Goal: Check status: Check status

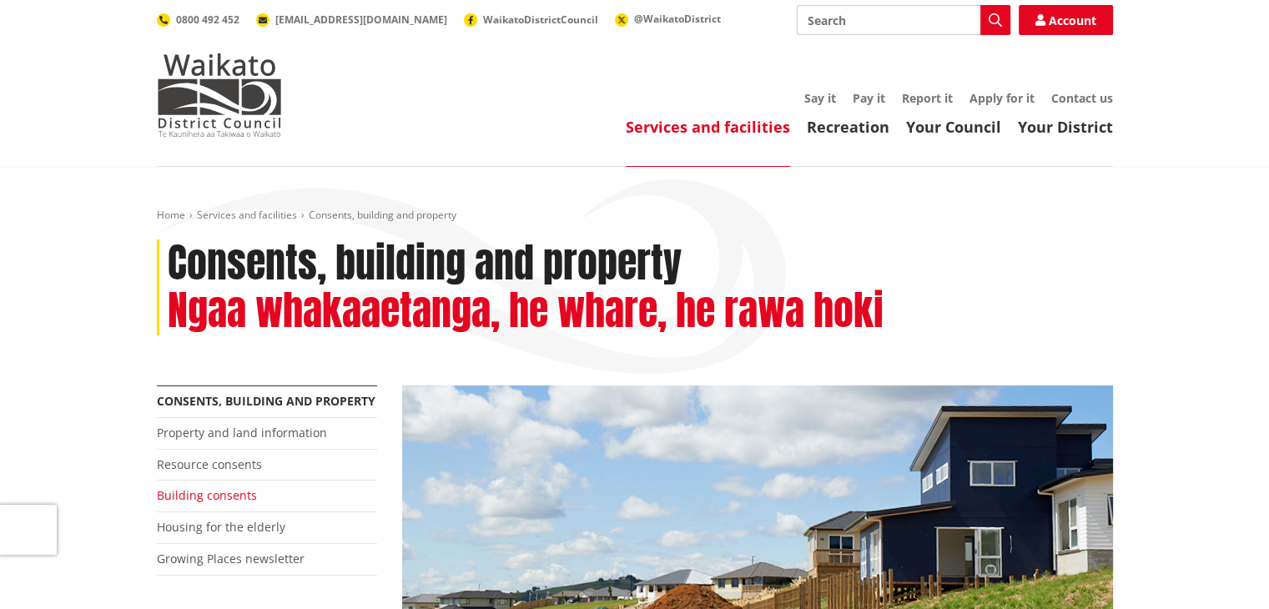
click at [203, 497] on link "Building consents" at bounding box center [207, 495] width 100 height 16
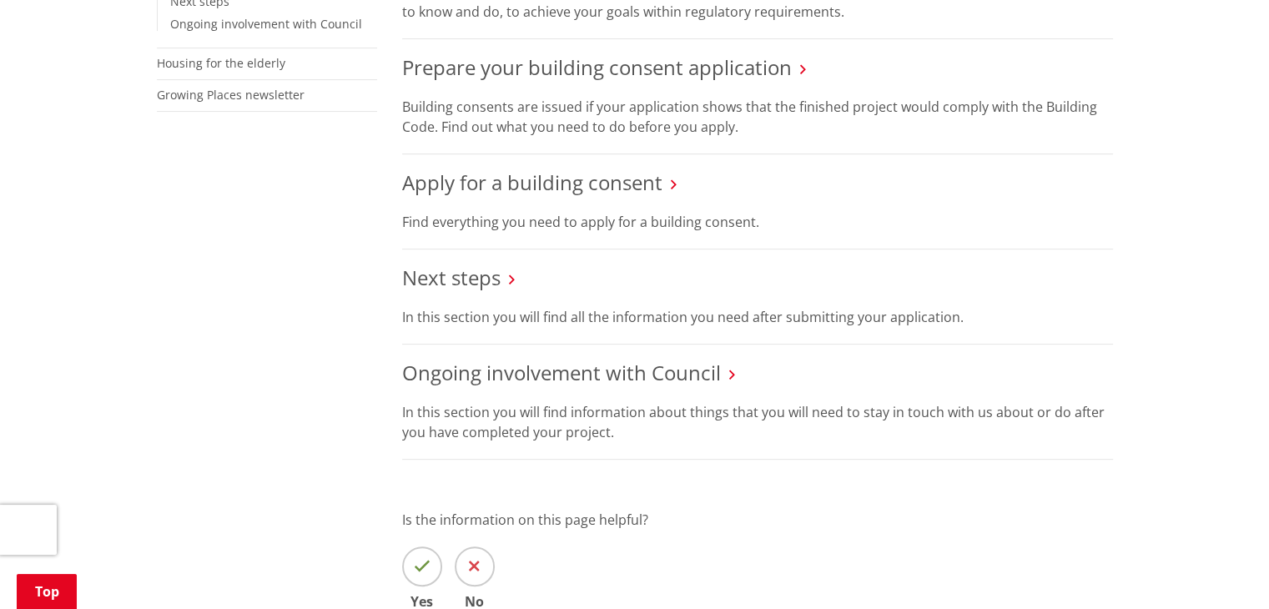
scroll to position [552, 0]
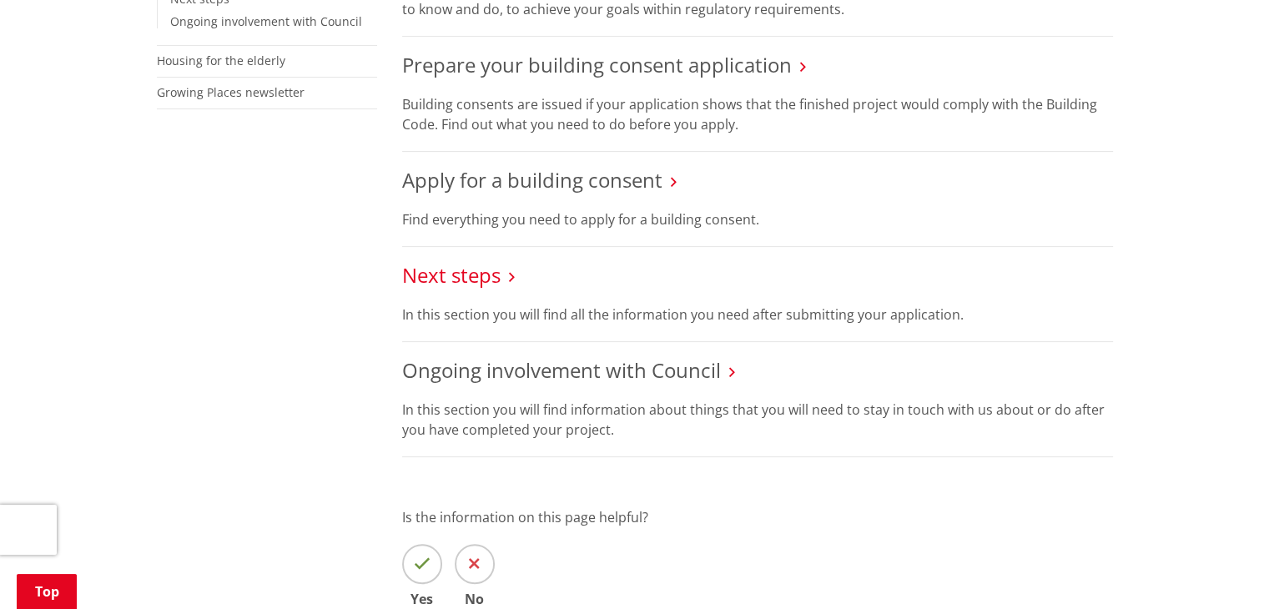
click at [442, 268] on link "Next steps" at bounding box center [451, 275] width 98 height 28
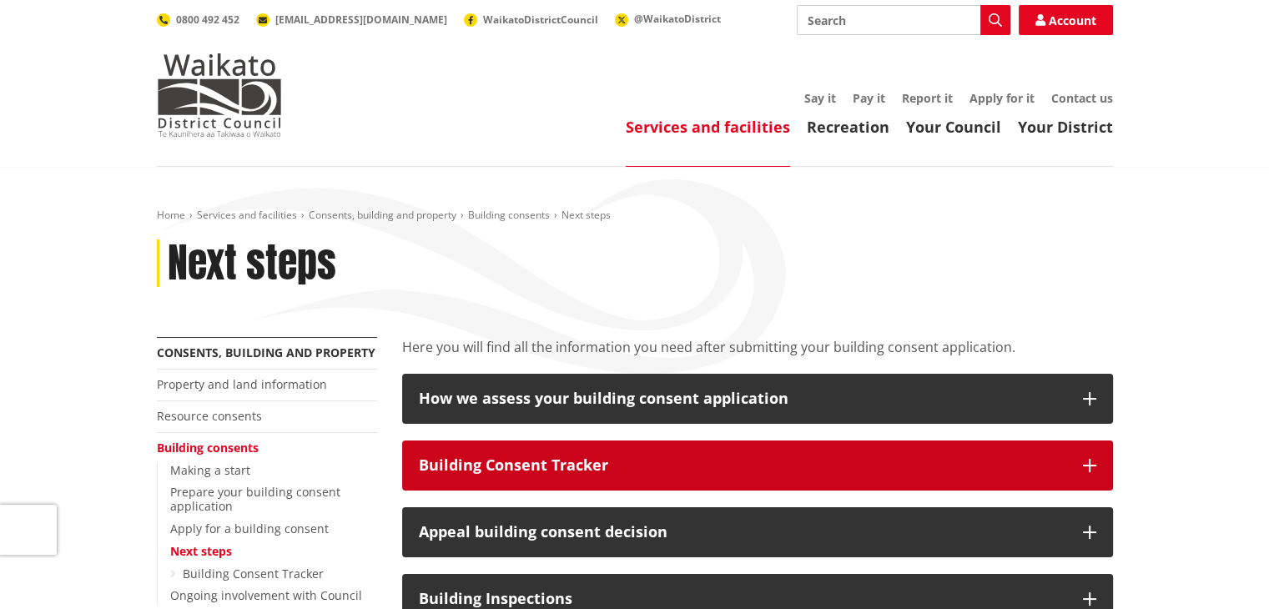
click at [534, 463] on div "Building Consent Tracker" at bounding box center [742, 465] width 647 height 17
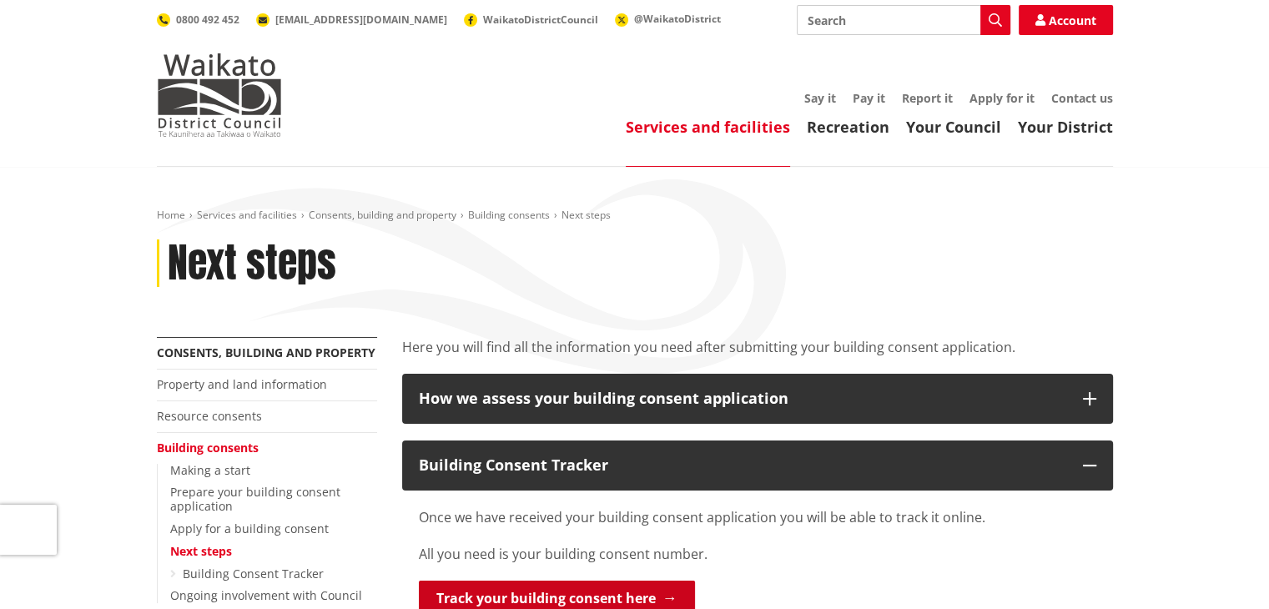
click at [521, 597] on link "Track your building consent here" at bounding box center [557, 598] width 276 height 35
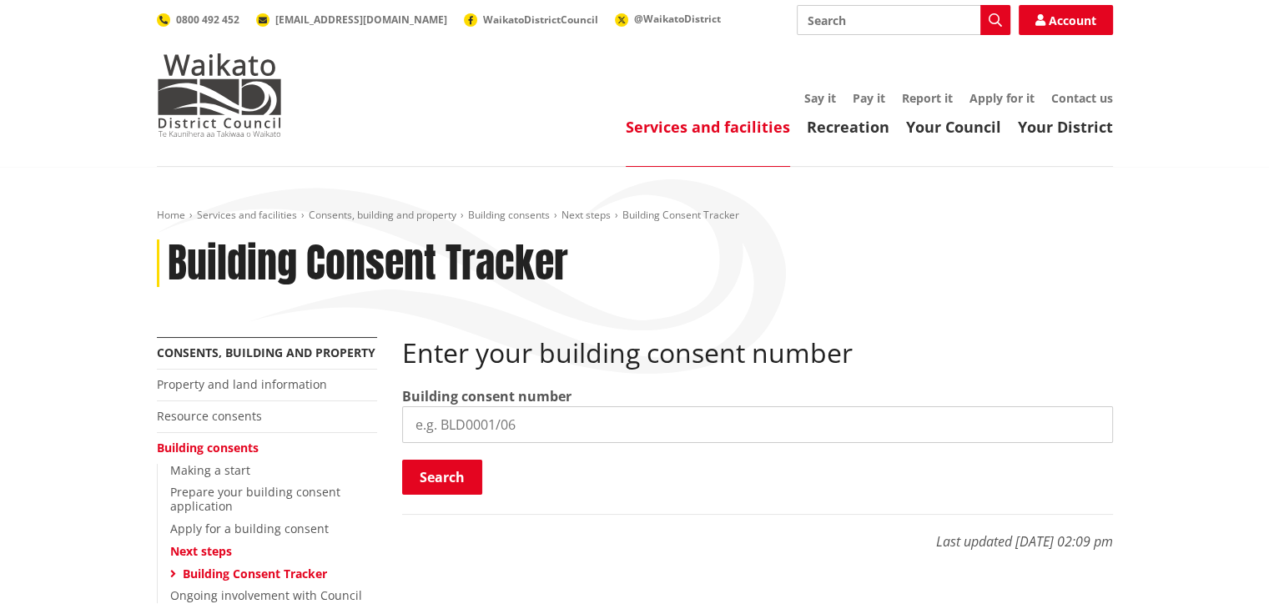
click at [473, 428] on input "search" at bounding box center [757, 424] width 711 height 37
type input "bld1231/25"
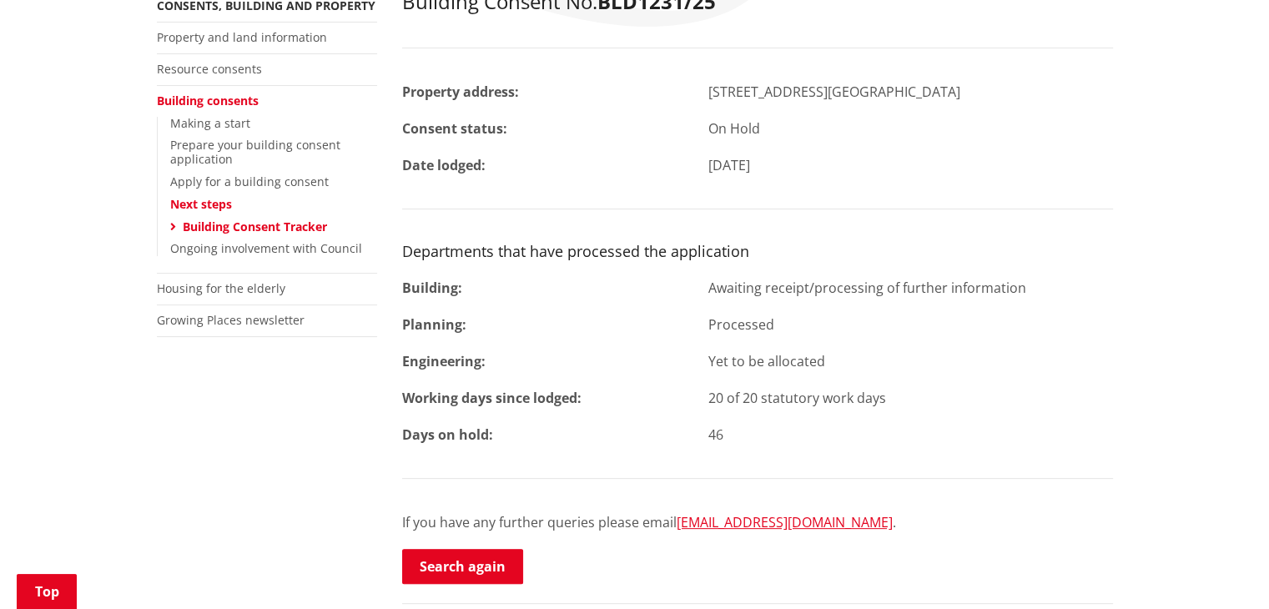
scroll to position [354, 0]
